Goal: Book appointment/travel/reservation

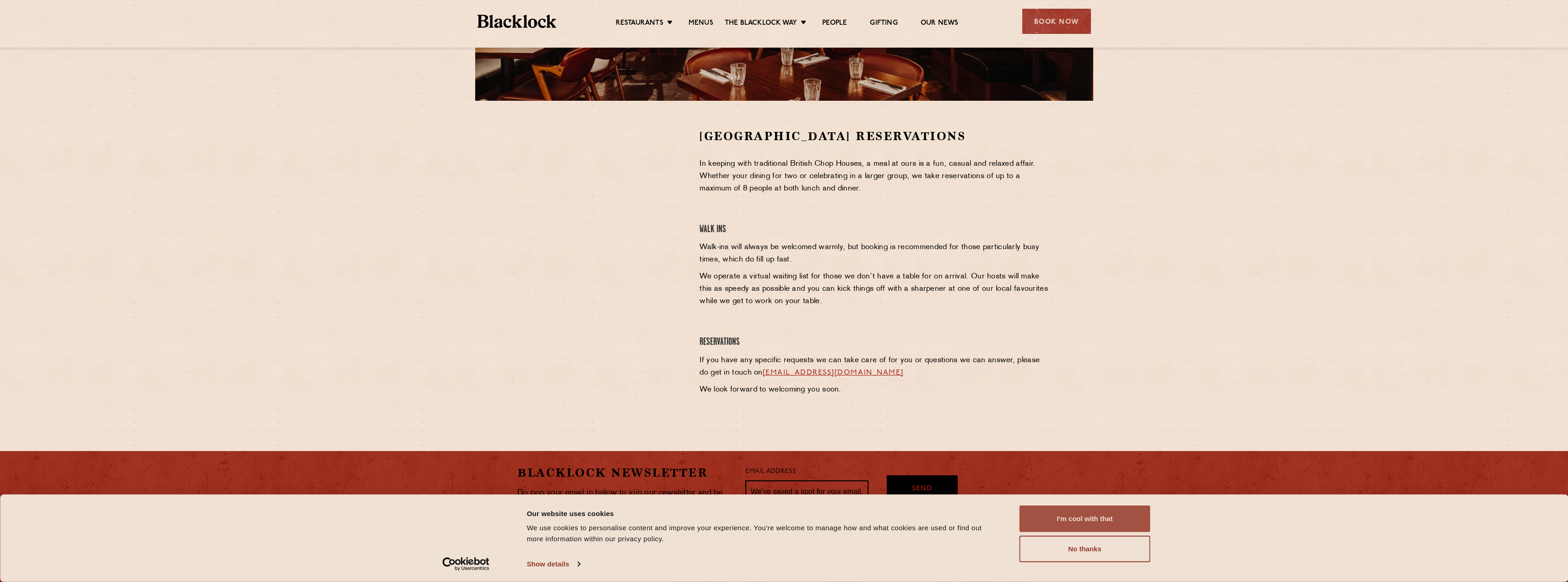
click at [1063, 524] on button "I'm cool with that" at bounding box center [1084, 518] width 131 height 27
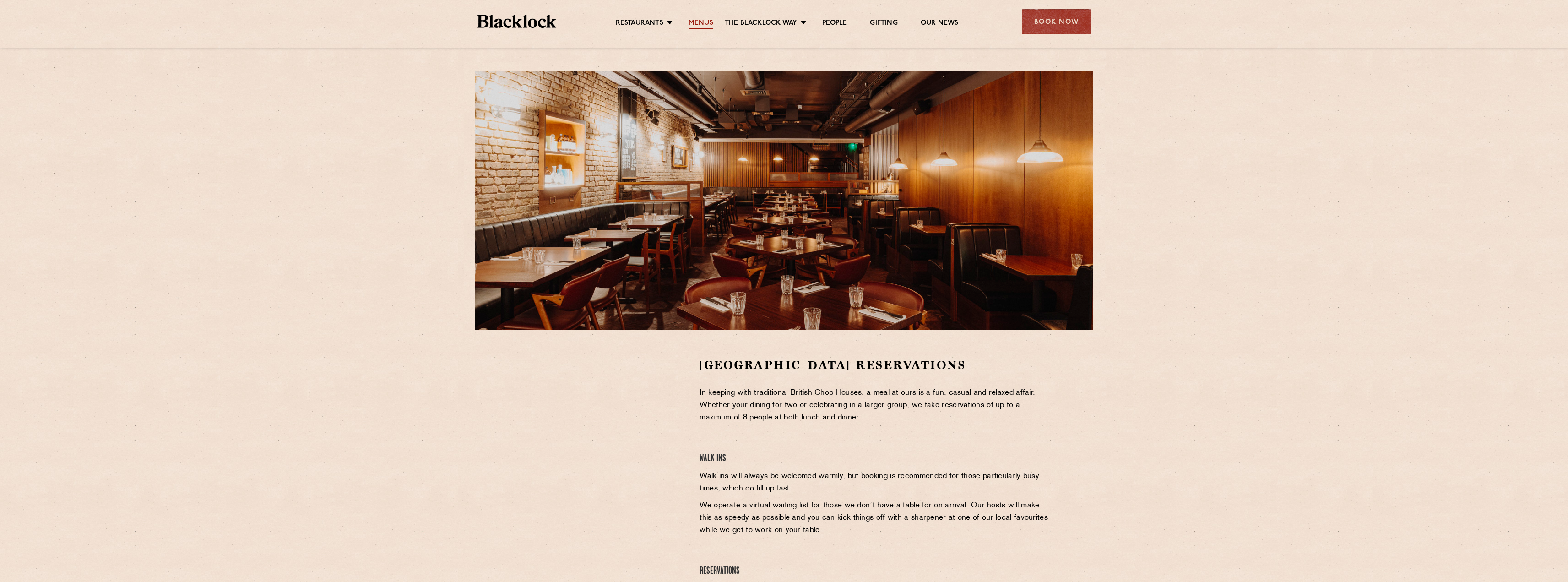
click at [695, 21] on link "Menus" at bounding box center [701, 24] width 25 height 10
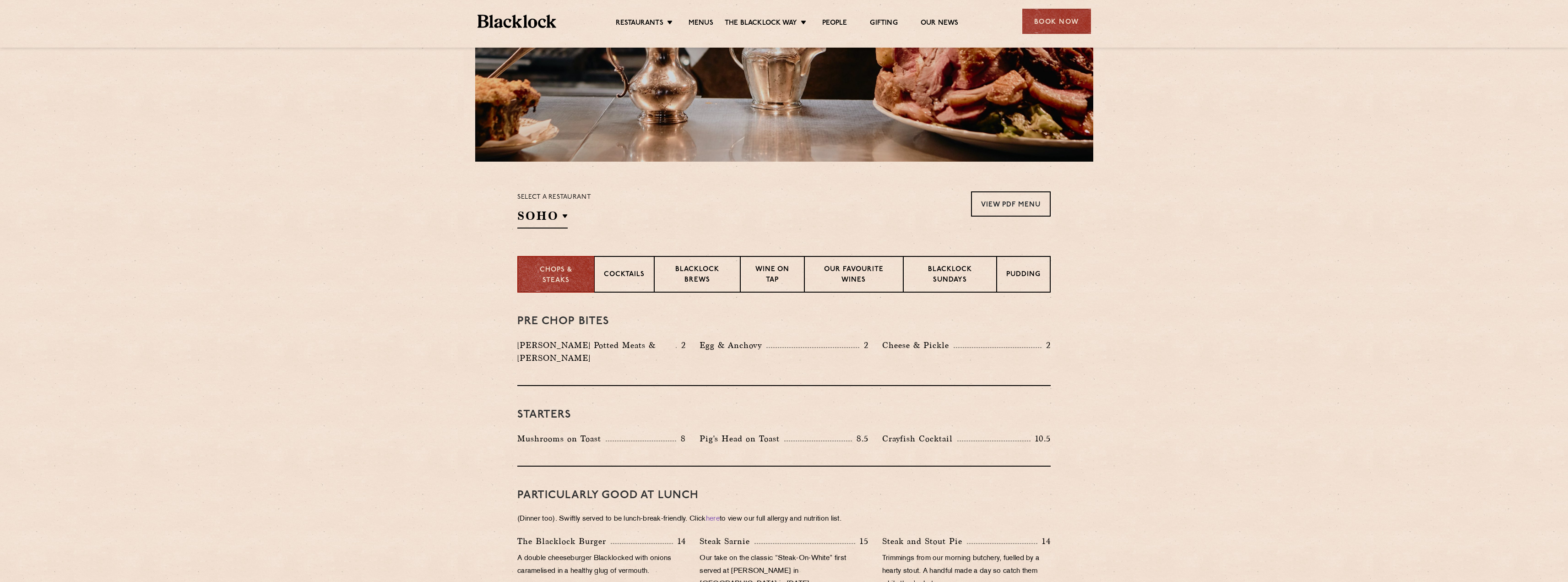
scroll to position [229, 0]
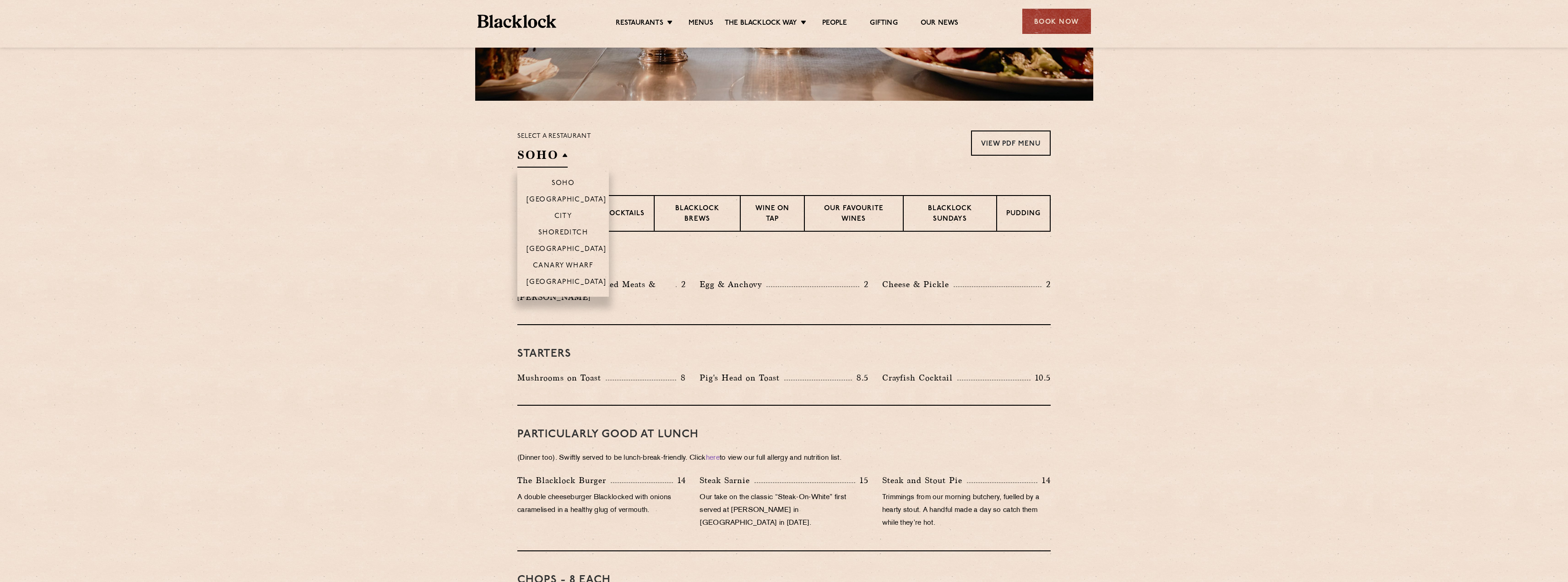
click at [549, 153] on h2 "SOHO" at bounding box center [542, 158] width 51 height 21
click at [381, 149] on section "Select a restaurant [GEOGRAPHIC_DATA] [GEOGRAPHIC_DATA] [GEOGRAPHIC_DATA] [GEOG…" at bounding box center [784, 148] width 1568 height 95
